Goal: Information Seeking & Learning: Learn about a topic

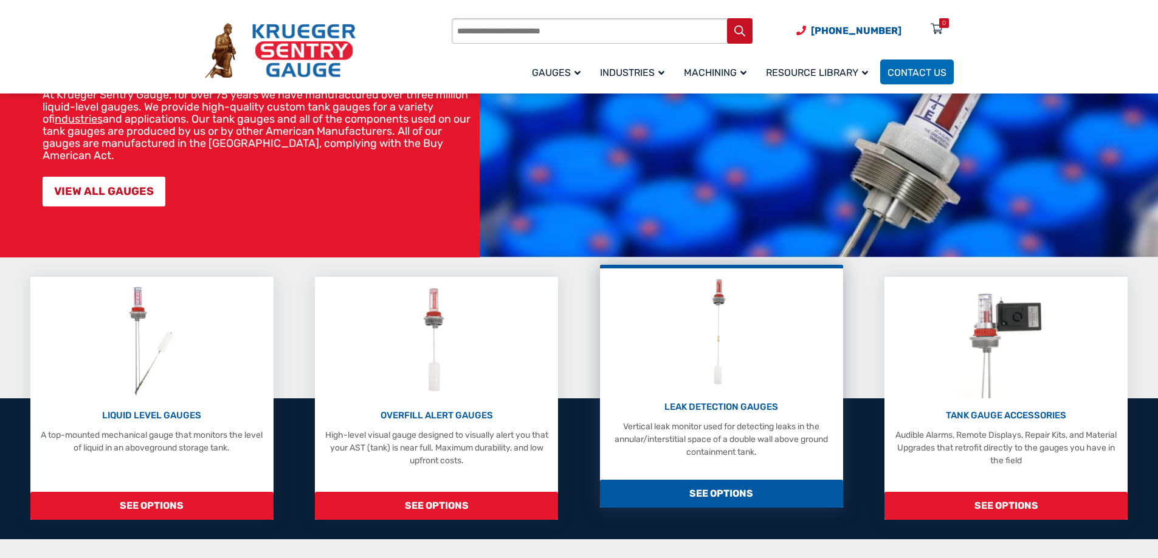
scroll to position [122, 0]
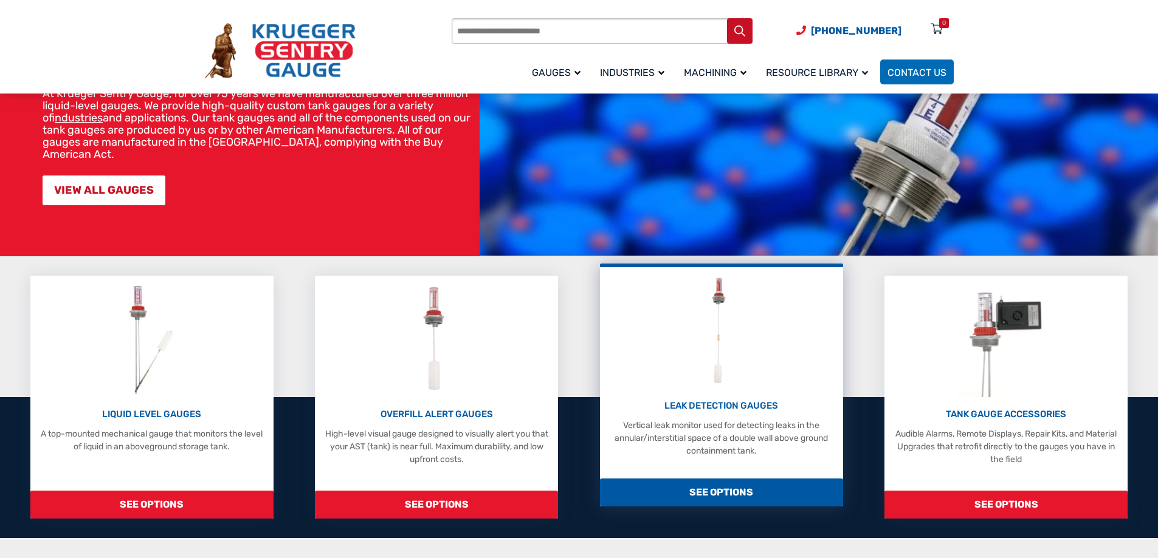
click at [721, 490] on span "SEE OPTIONS" at bounding box center [721, 493] width 243 height 28
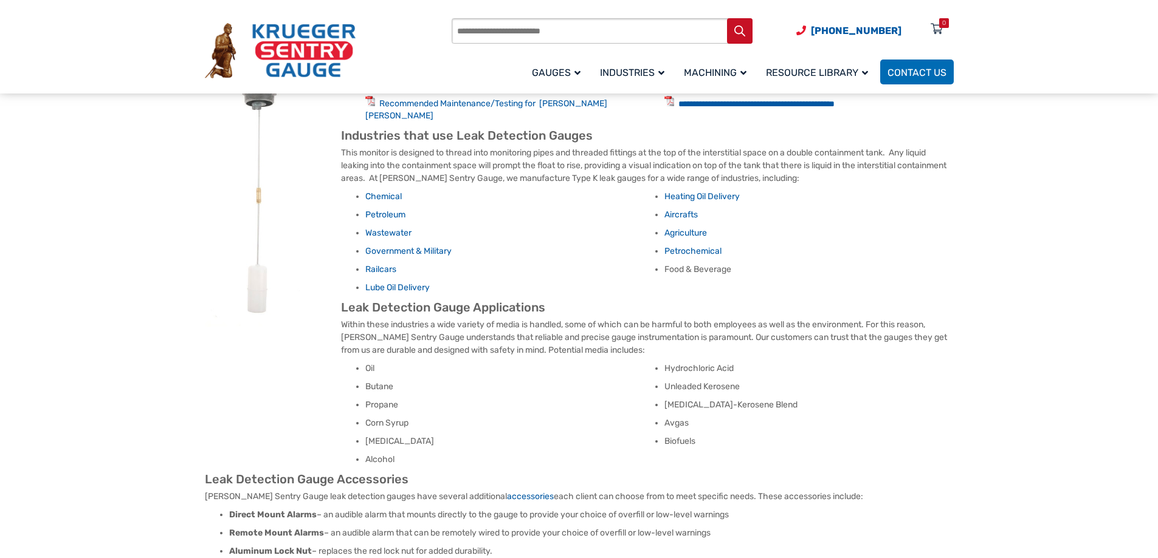
scroll to position [668, 0]
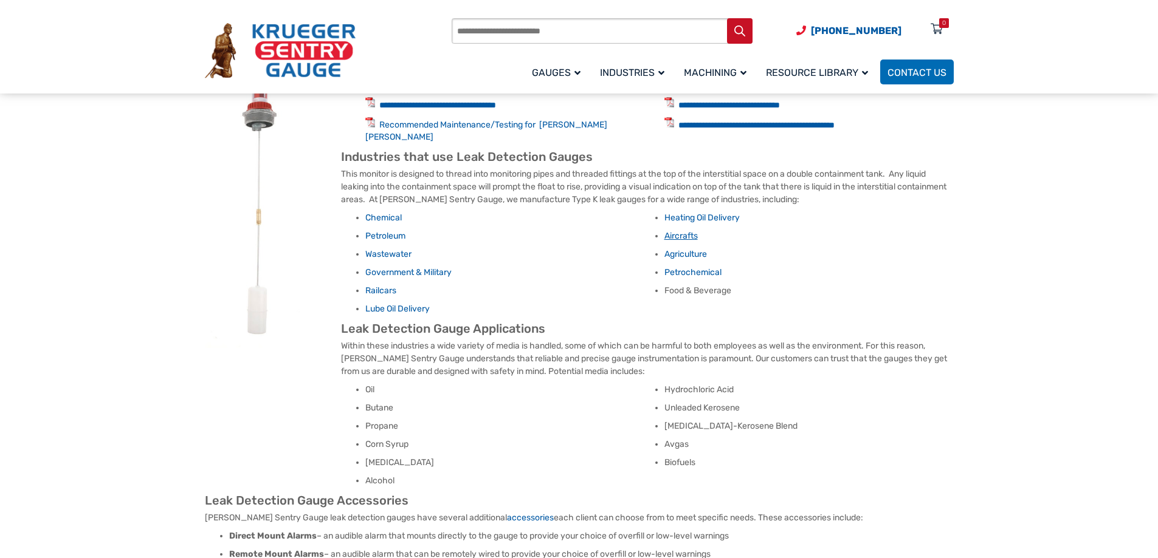
click at [684, 231] on link "Aircrafts" at bounding box center [680, 236] width 33 height 10
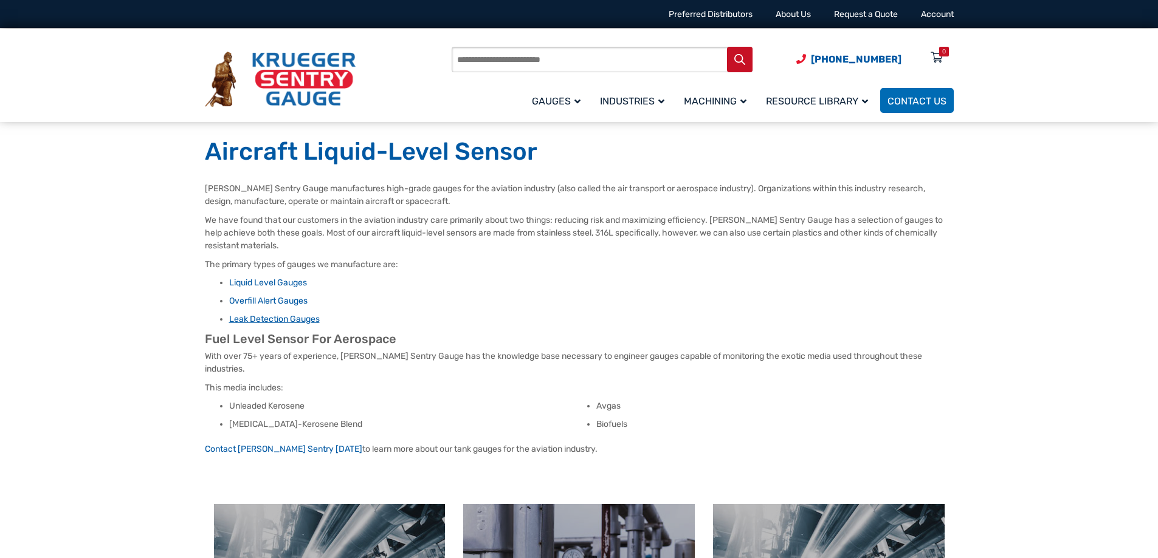
click at [282, 321] on link "Leak Detection Gauges" at bounding box center [274, 319] width 91 height 10
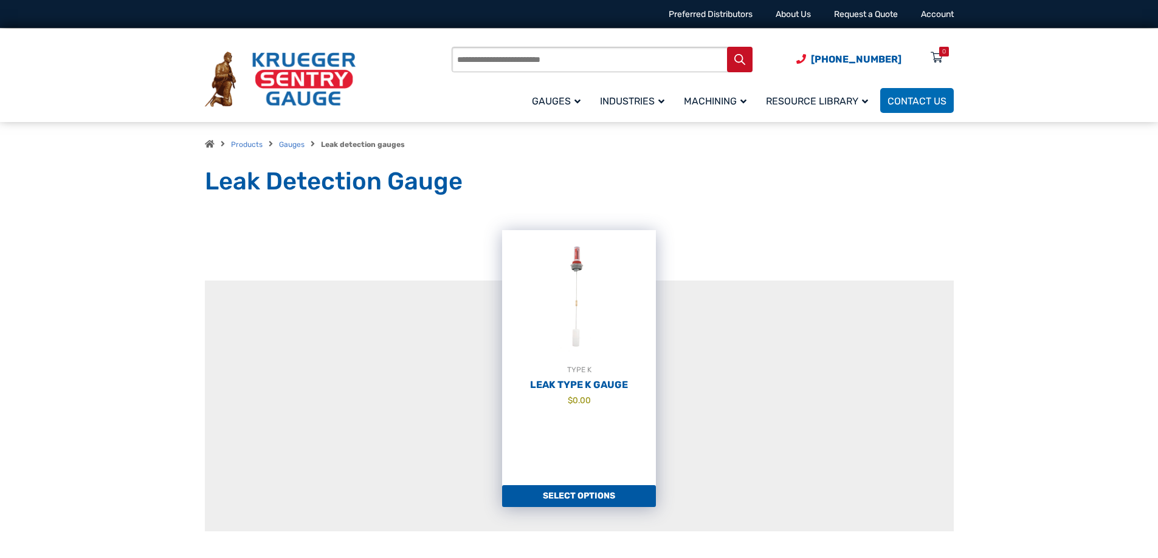
click at [597, 396] on span "$ 0.00" at bounding box center [579, 400] width 154 height 13
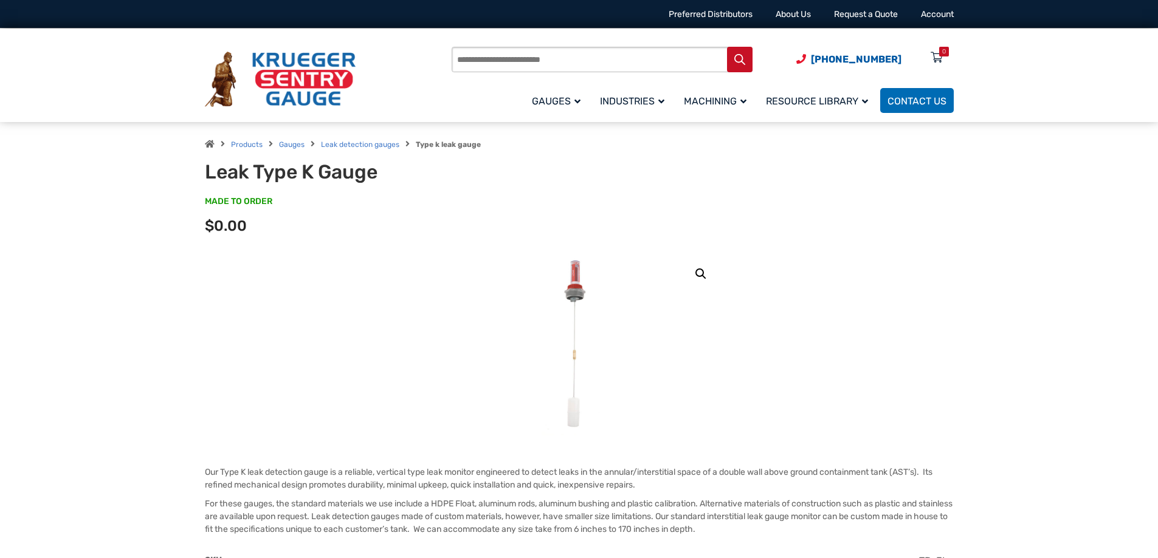
click at [578, 332] on img at bounding box center [578, 344] width 75 height 182
